Goal: Communication & Community: Answer question/provide support

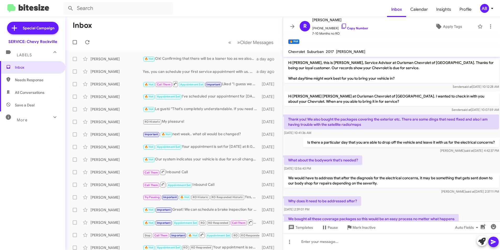
scroll to position [58, 0]
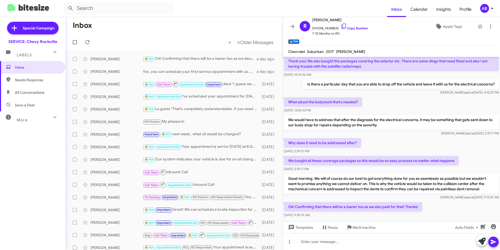
click at [113, 22] on mat-toolbar-row "Inbox" at bounding box center [173, 25] width 217 height 17
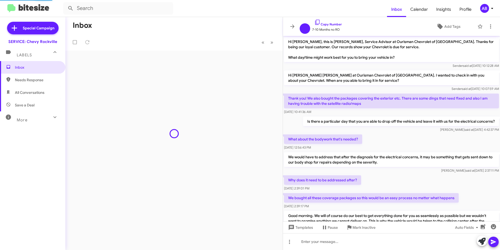
scroll to position [48, 0]
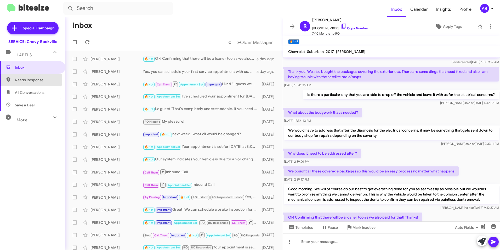
click at [26, 79] on span "Needs Response" at bounding box center [37, 79] width 44 height 5
type input "in:needs-response"
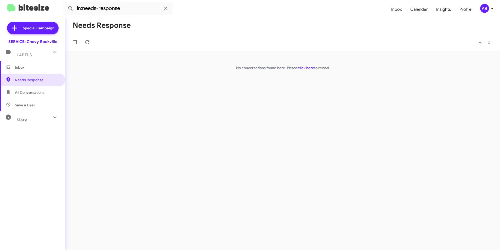
click at [23, 69] on span "Inbox" at bounding box center [37, 67] width 44 height 5
